Goal: Task Accomplishment & Management: Manage account settings

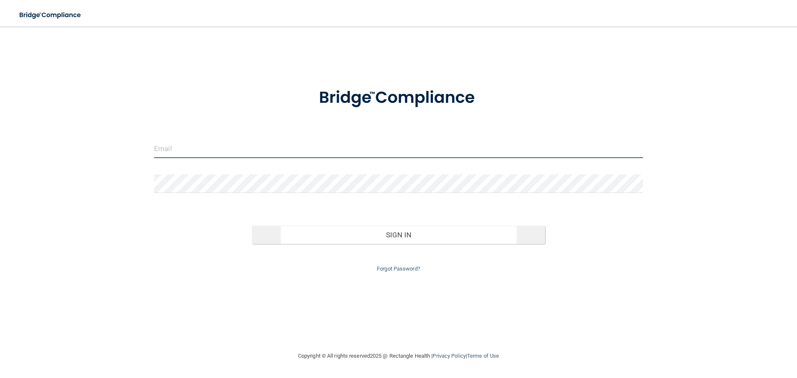
type input "[EMAIL_ADDRESS][DOMAIN_NAME]"
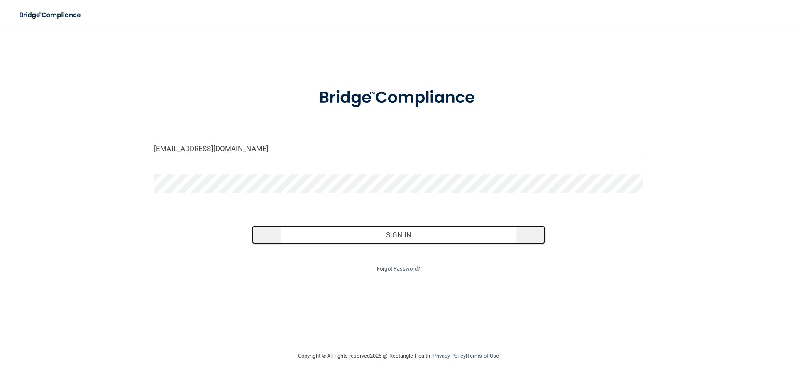
click at [397, 236] on button "Sign In" at bounding box center [399, 235] width 294 height 18
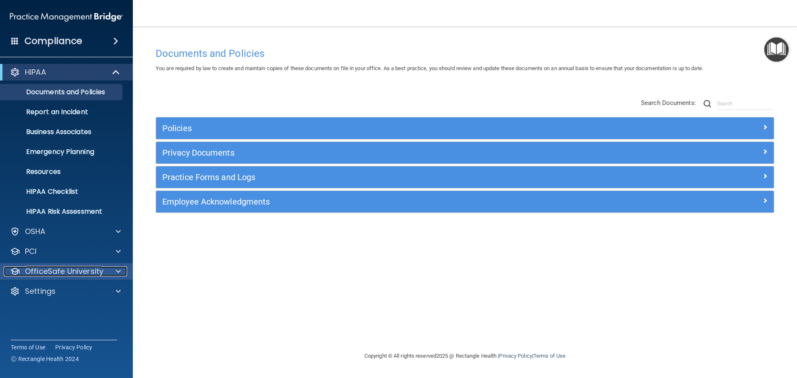
click at [89, 267] on p "OfficeSafe University" at bounding box center [64, 272] width 78 height 10
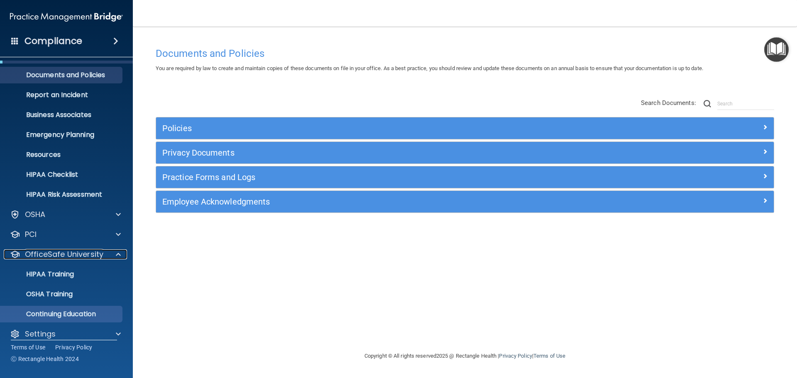
scroll to position [26, 0]
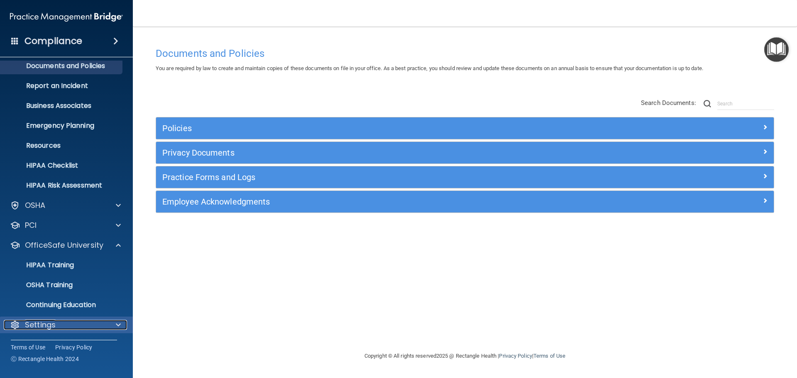
click at [51, 328] on p "Settings" at bounding box center [40, 325] width 31 height 10
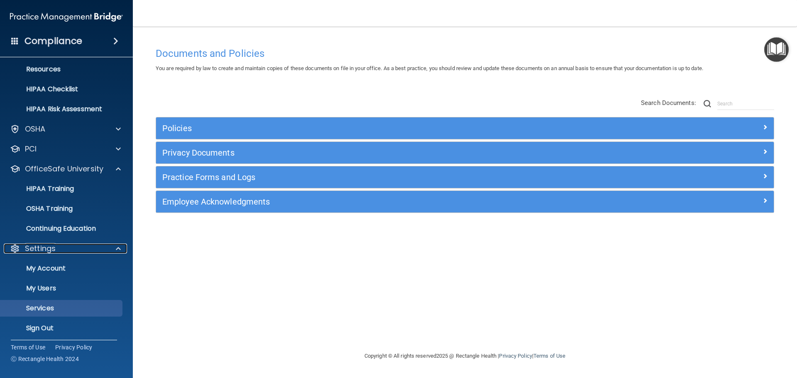
scroll to position [106, 0]
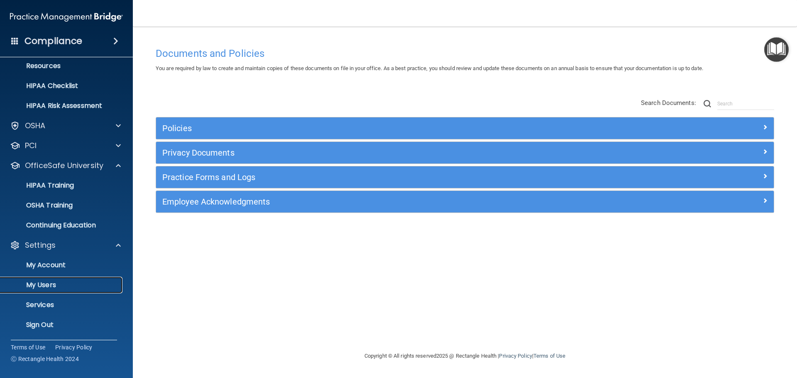
click at [42, 288] on p "My Users" at bounding box center [61, 285] width 113 height 8
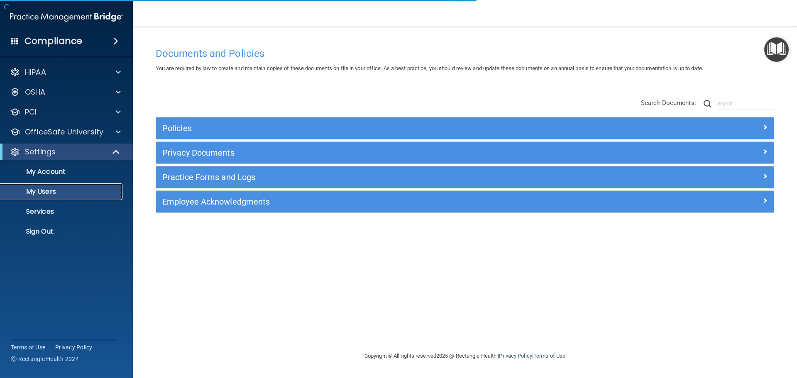
select select "20"
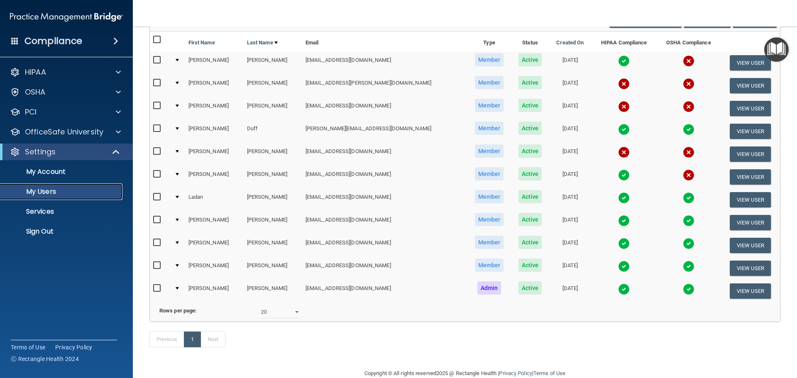
scroll to position [83, 0]
